Goal: Navigation & Orientation: Find specific page/section

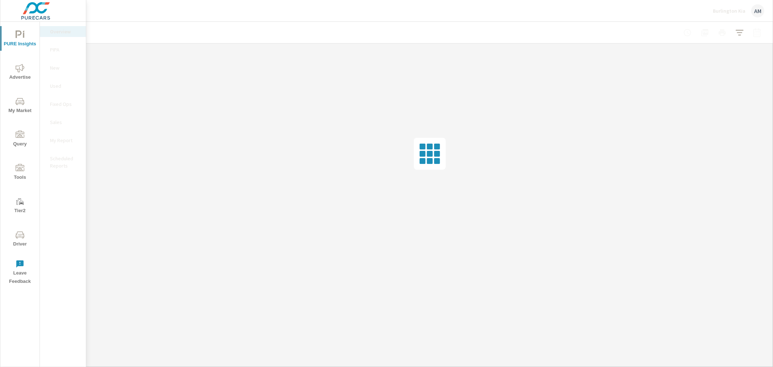
click at [59, 103] on p "Fixed Ops" at bounding box center [65, 103] width 30 height 7
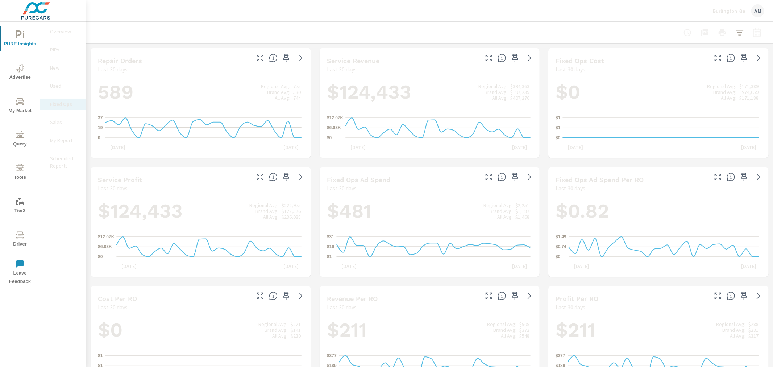
drag, startPoint x: 646, startPoint y: 178, endPoint x: 554, endPoint y: 178, distance: 92.4
click at [556, 178] on div "Fixed Ops Ad Spend Per RO" at bounding box center [631, 179] width 151 height 8
click at [56, 31] on p "Overview" at bounding box center [65, 31] width 30 height 7
